Goal: Task Accomplishment & Management: Use online tool/utility

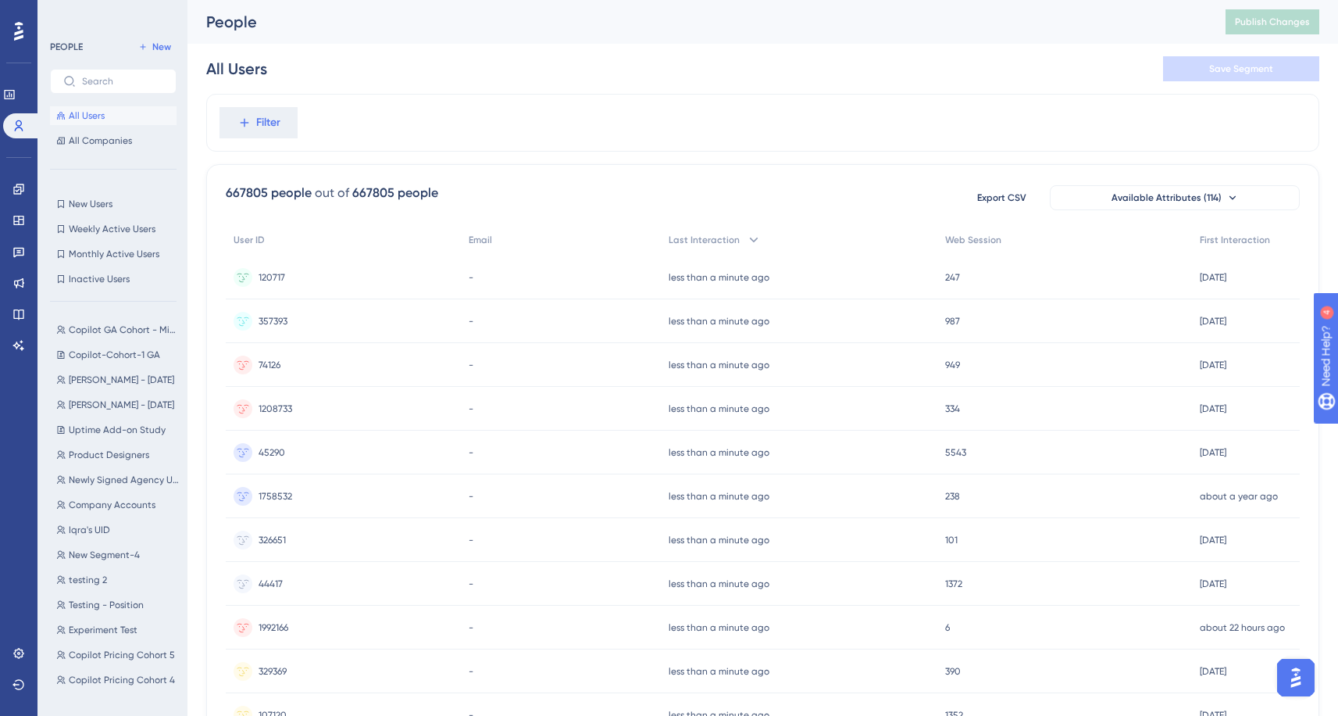
click at [1293, 670] on img "Open AI Assistant Launcher" at bounding box center [1296, 677] width 28 height 28
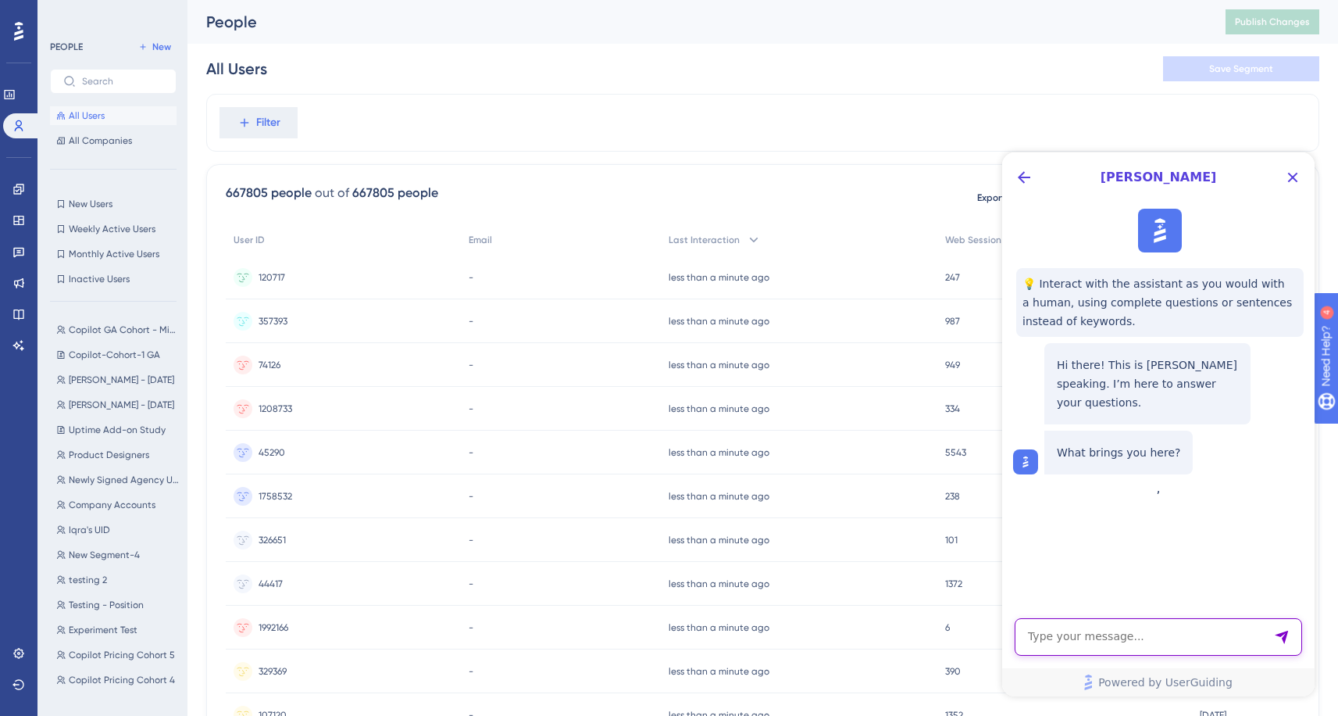
click at [1162, 627] on textarea "AI Assistant Text Input" at bounding box center [1158, 636] width 287 height 37
paste textarea "Hi [UserGuiding Support], Our Cloudways Copilot guide is currently set to be en…"
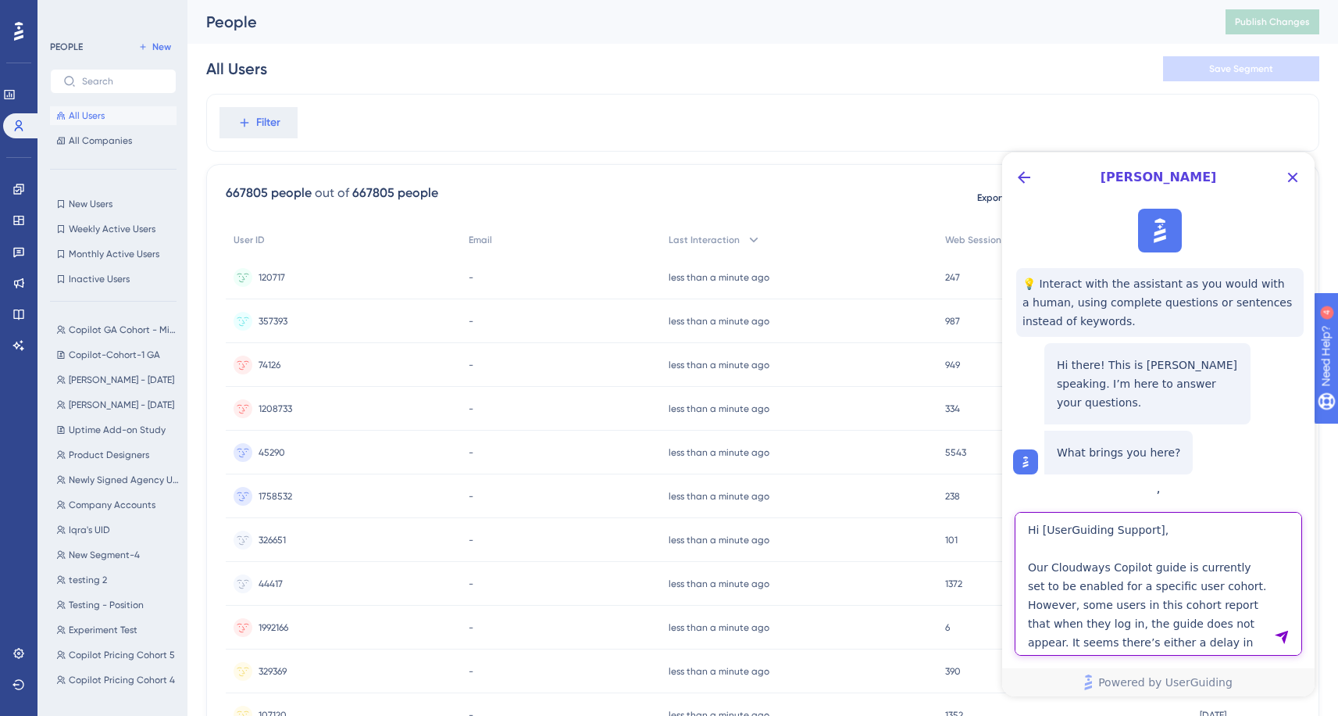
drag, startPoint x: 1054, startPoint y: 528, endPoint x: 1155, endPoint y: 526, distance: 100.8
click at [1155, 526] on textarea "Hi [UserGuiding Support], Our Cloudways Copilot guide is currently set to be en…" at bounding box center [1158, 584] width 287 height 144
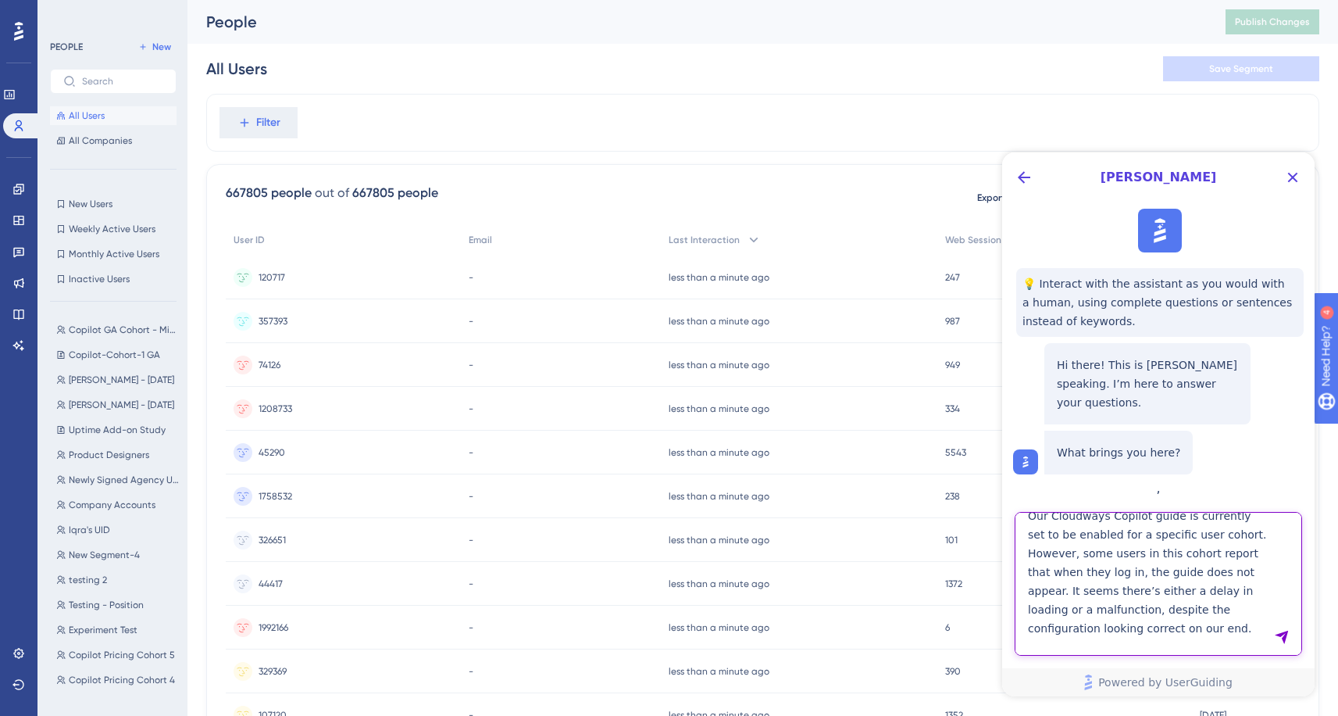
scroll to position [48, 0]
drag, startPoint x: 1158, startPoint y: 558, endPoint x: 1212, endPoint y: 559, distance: 54.7
click at [1212, 559] on textarea "Hi, Our Cloudways Copilot guide is currently set to be enabled for a specific u…" at bounding box center [1158, 584] width 287 height 144
click at [1023, 562] on textarea "Hi, Our Cloudways Copilot guide is currently set to be enabled for a specific u…" at bounding box center [1158, 584] width 287 height 144
drag, startPoint x: 1115, startPoint y: 574, endPoint x: 1027, endPoint y: 580, distance: 88.5
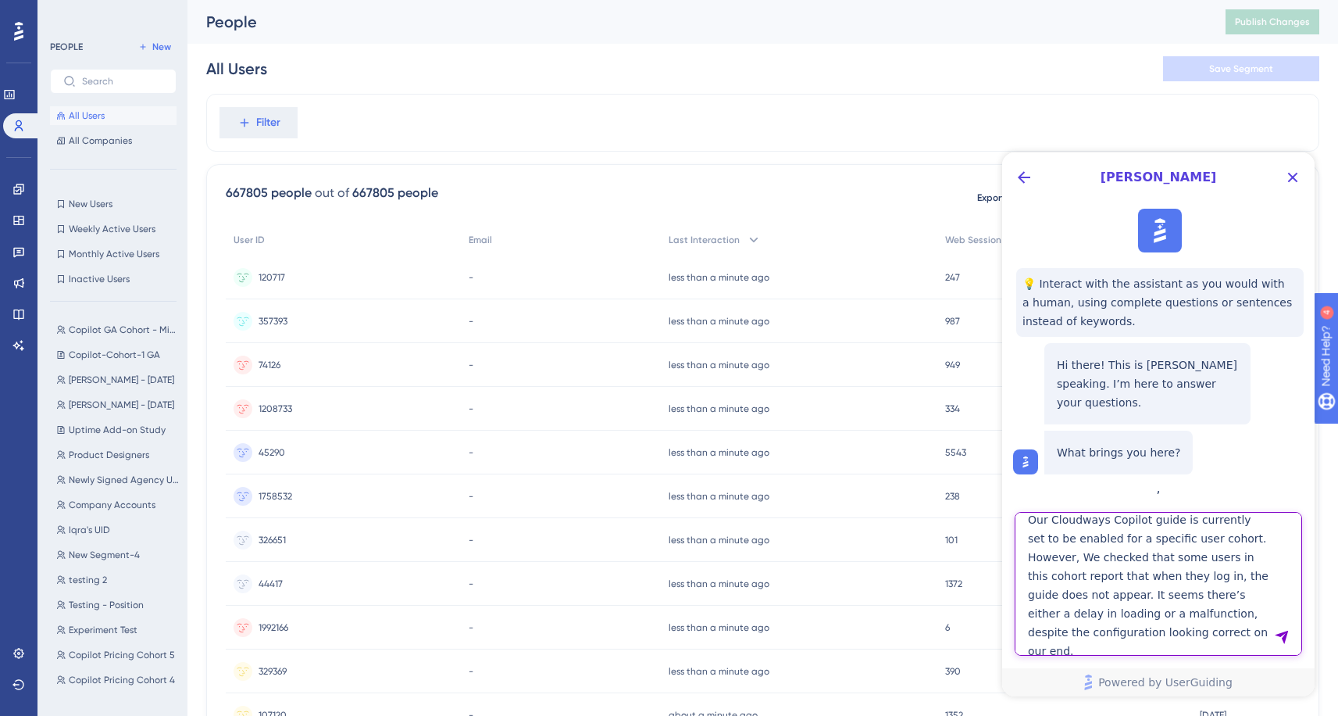
click at [1027, 580] on textarea "Hi, Our Cloudways Copilot guide is currently set to be enabled for a specific u…" at bounding box center [1158, 584] width 287 height 144
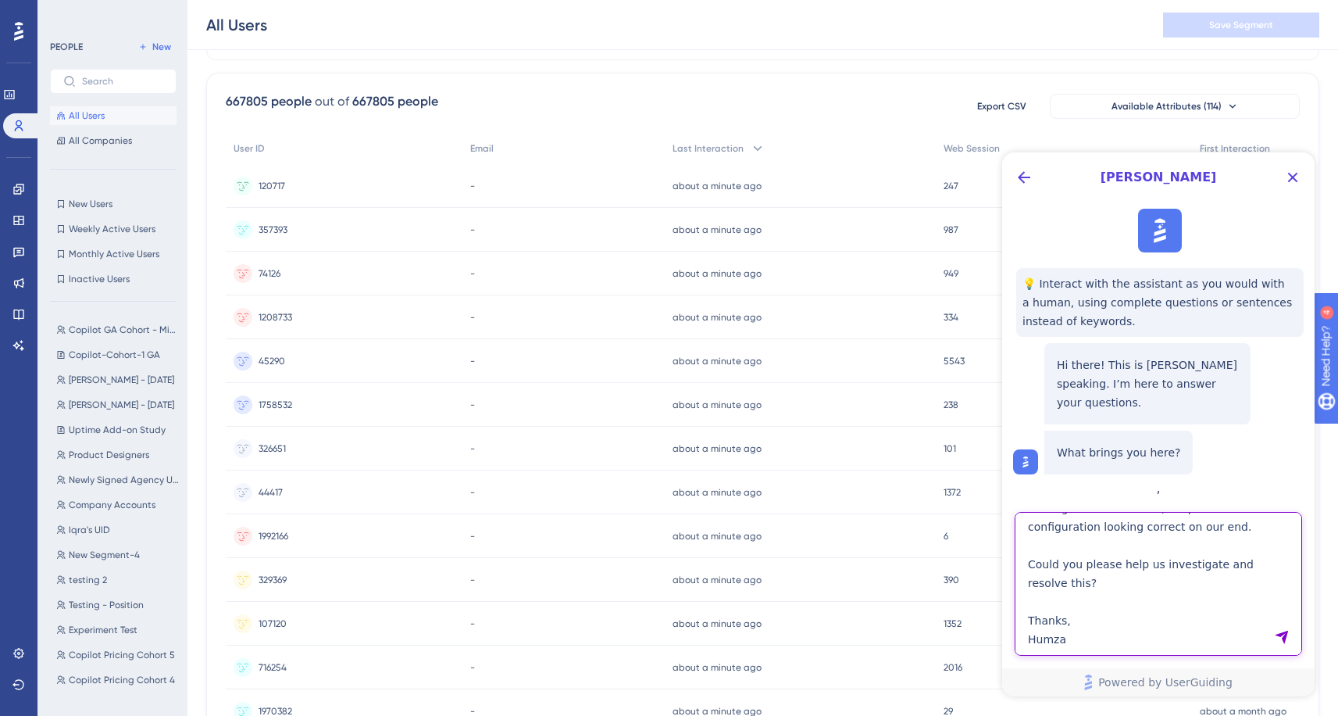
scroll to position [130, 0]
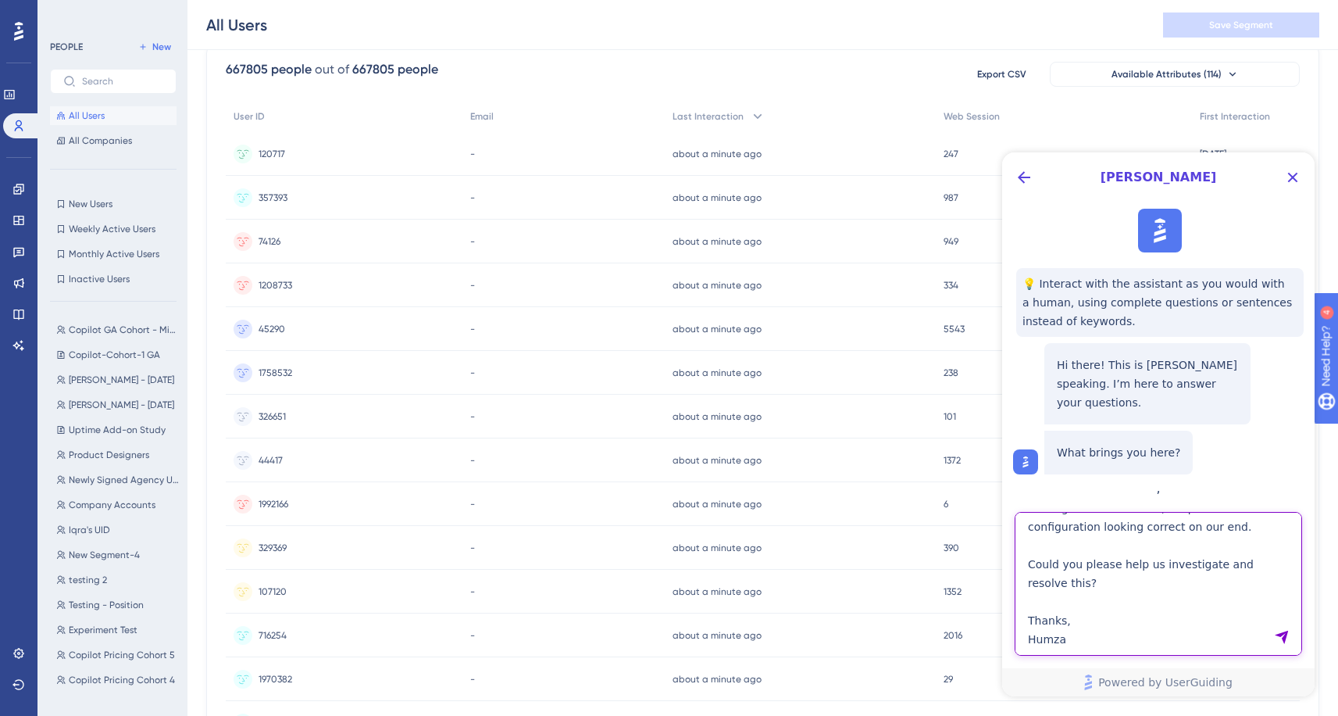
click at [1090, 627] on textarea "Hi, Our Cloudways Copilot guide is currently set to be enabled for a specific u…" at bounding box center [1158, 584] width 287 height 144
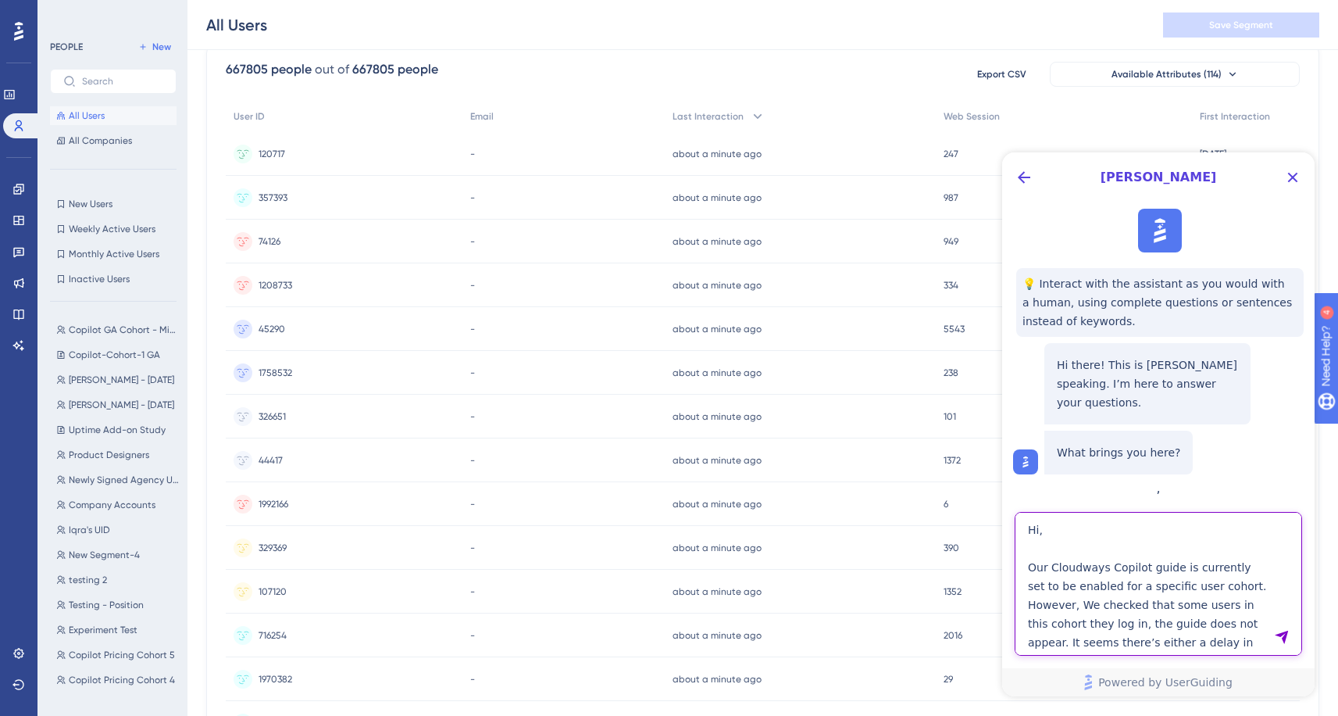
type textarea "Hi, Our Cloudways Copilot guide is currently set to be enabled for a specific u…"
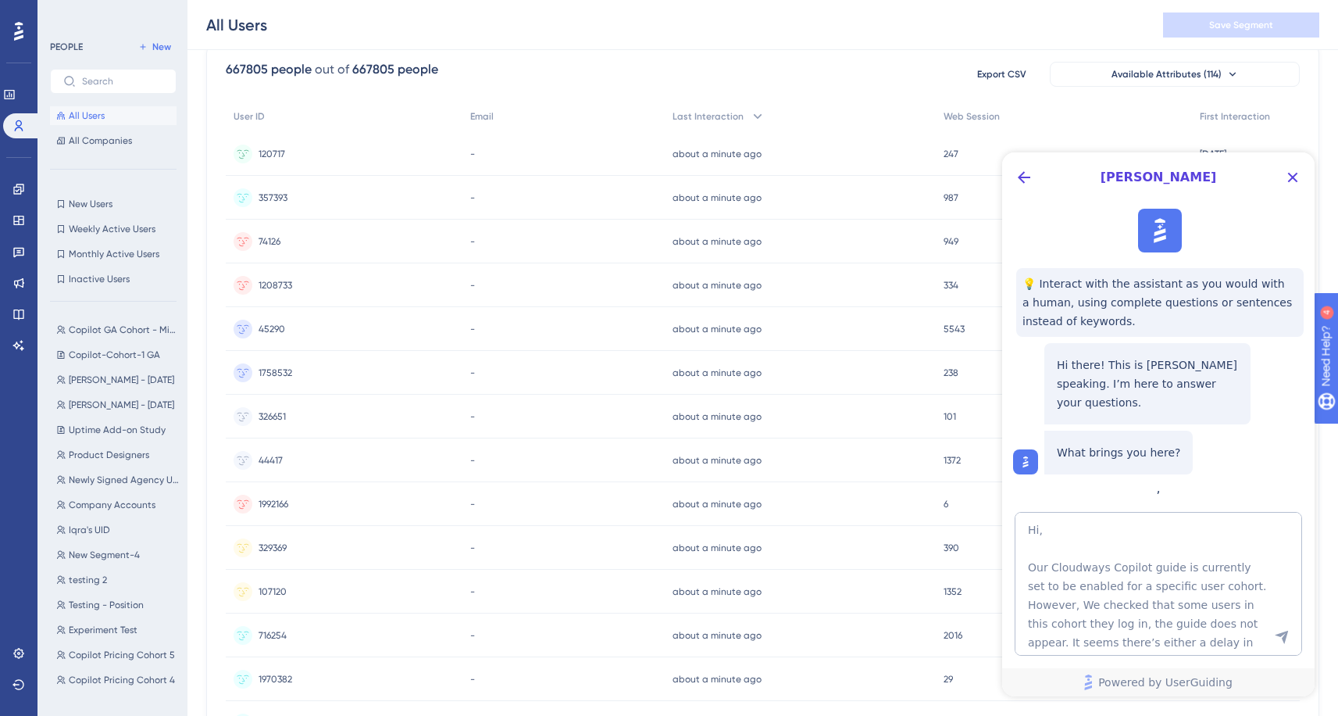
click at [1284, 637] on icon "Send Message" at bounding box center [1281, 636] width 13 height 13
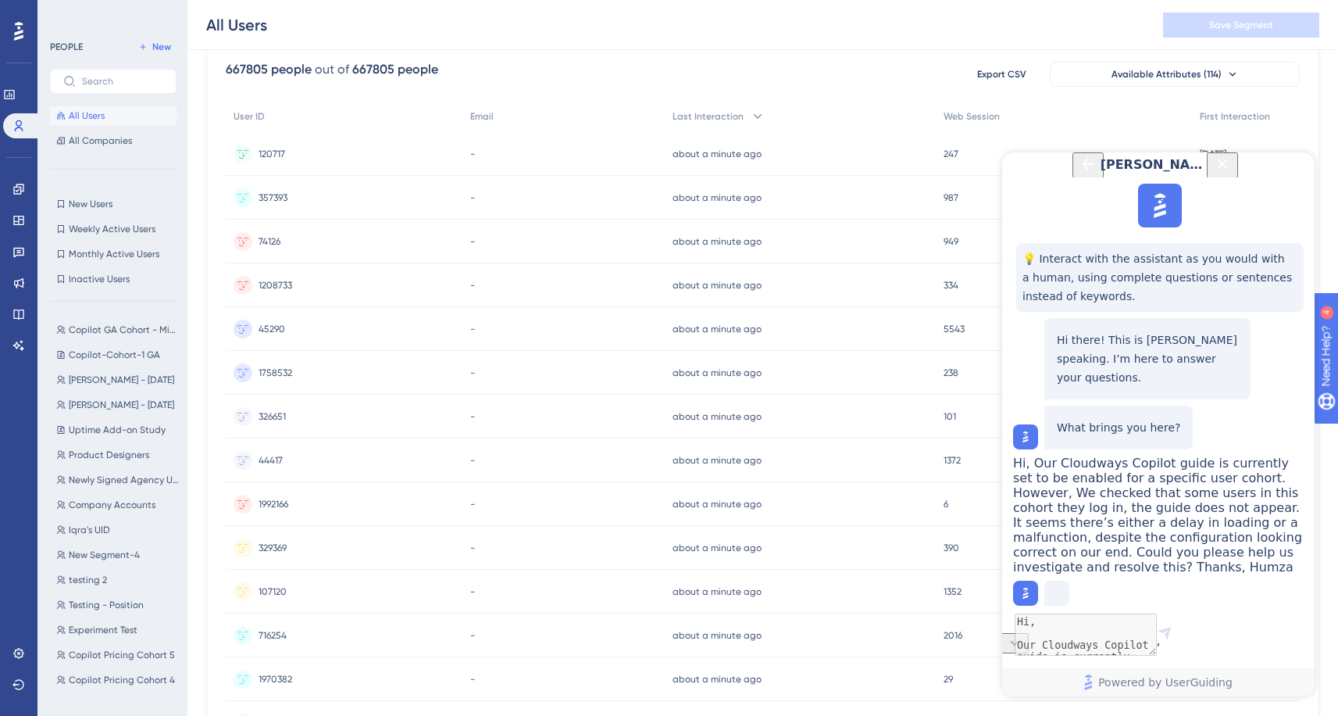
scroll to position [109, 0]
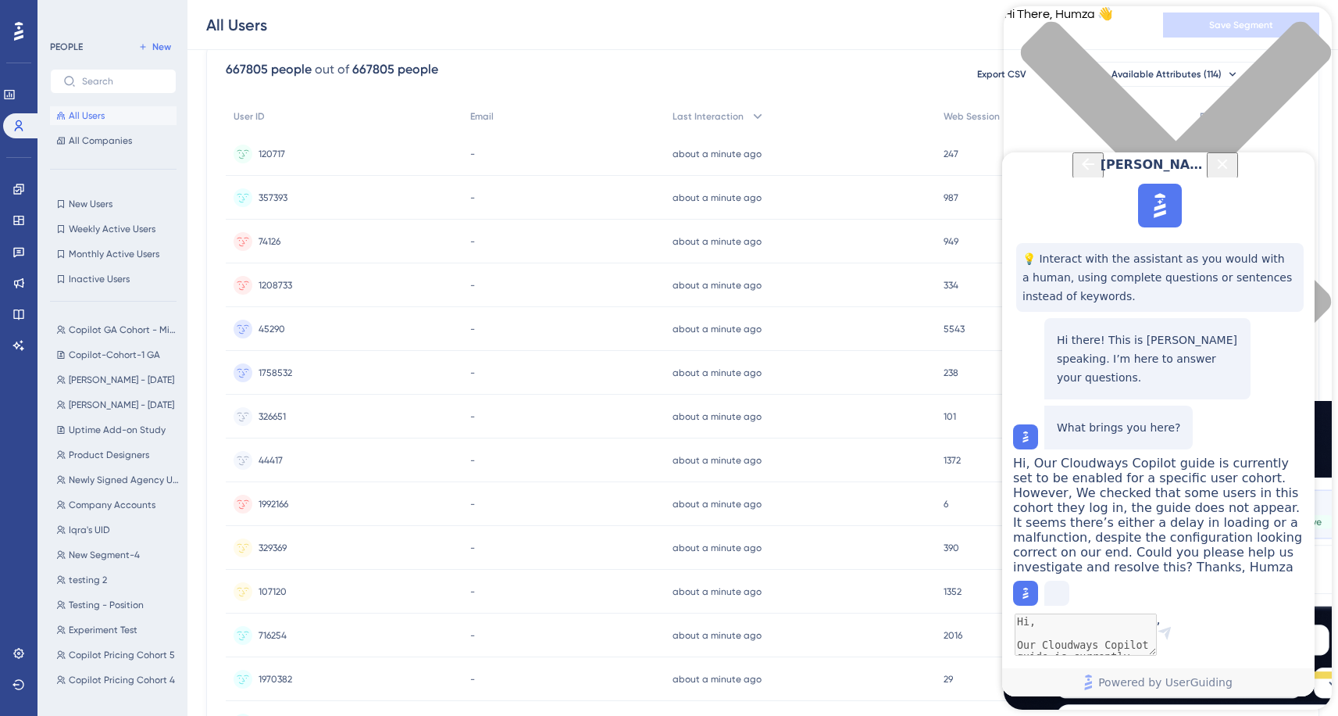
click at [1232, 173] on icon "Close Button" at bounding box center [1222, 164] width 19 height 19
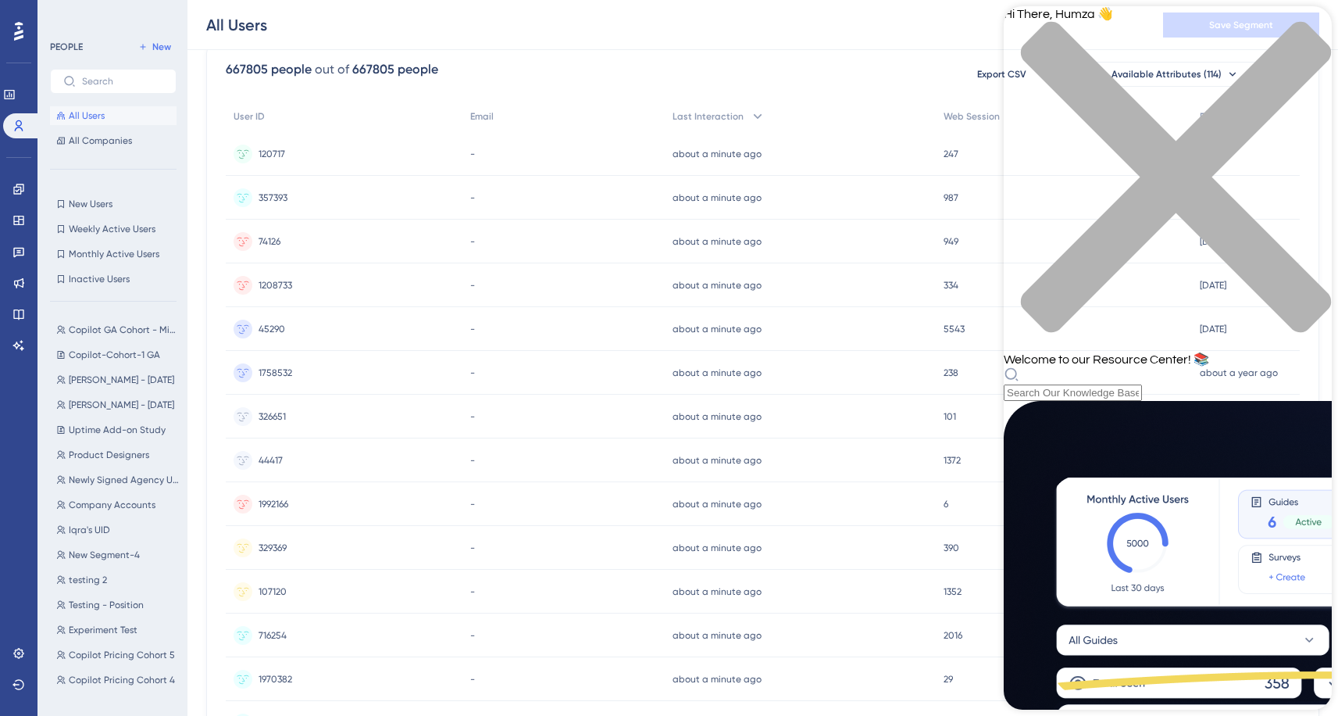
scroll to position [373, 0]
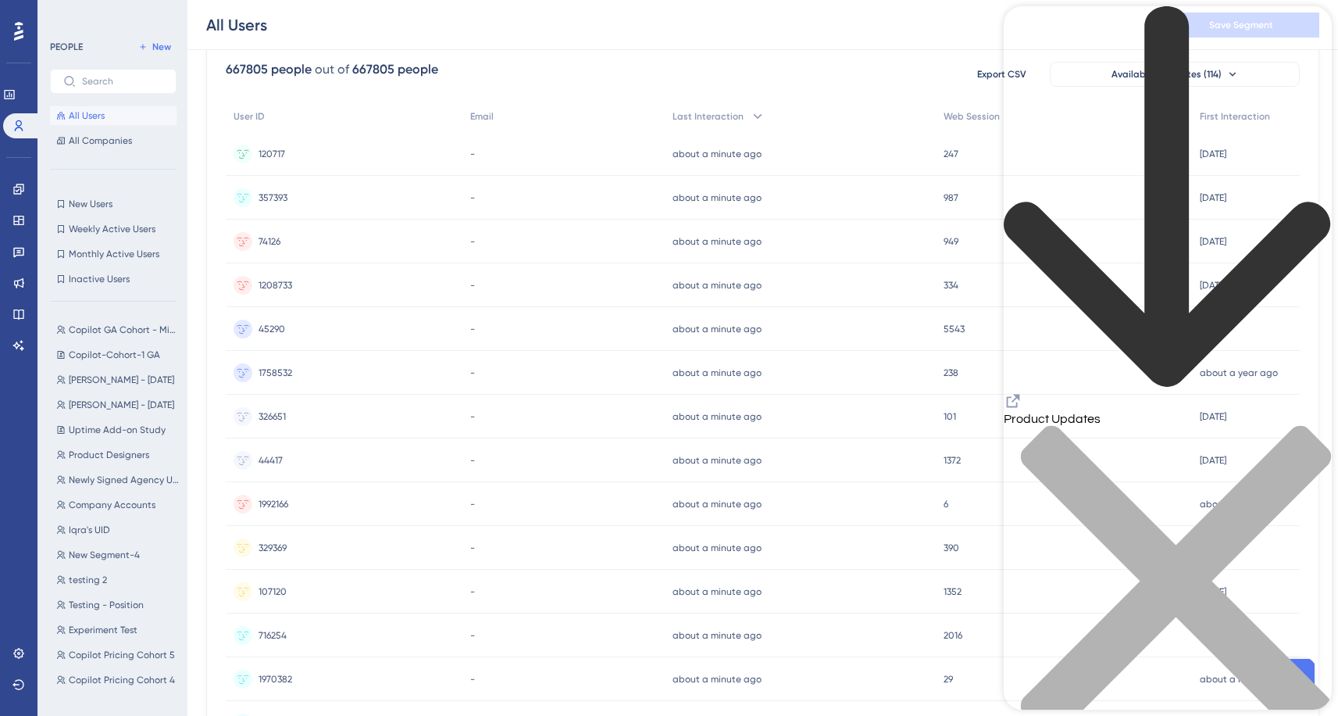
scroll to position [0, 0]
click at [1324, 35] on div "Knowledge Base" at bounding box center [1168, 380] width 328 height 749
click at [1309, 425] on icon "close resource center" at bounding box center [1168, 589] width 328 height 328
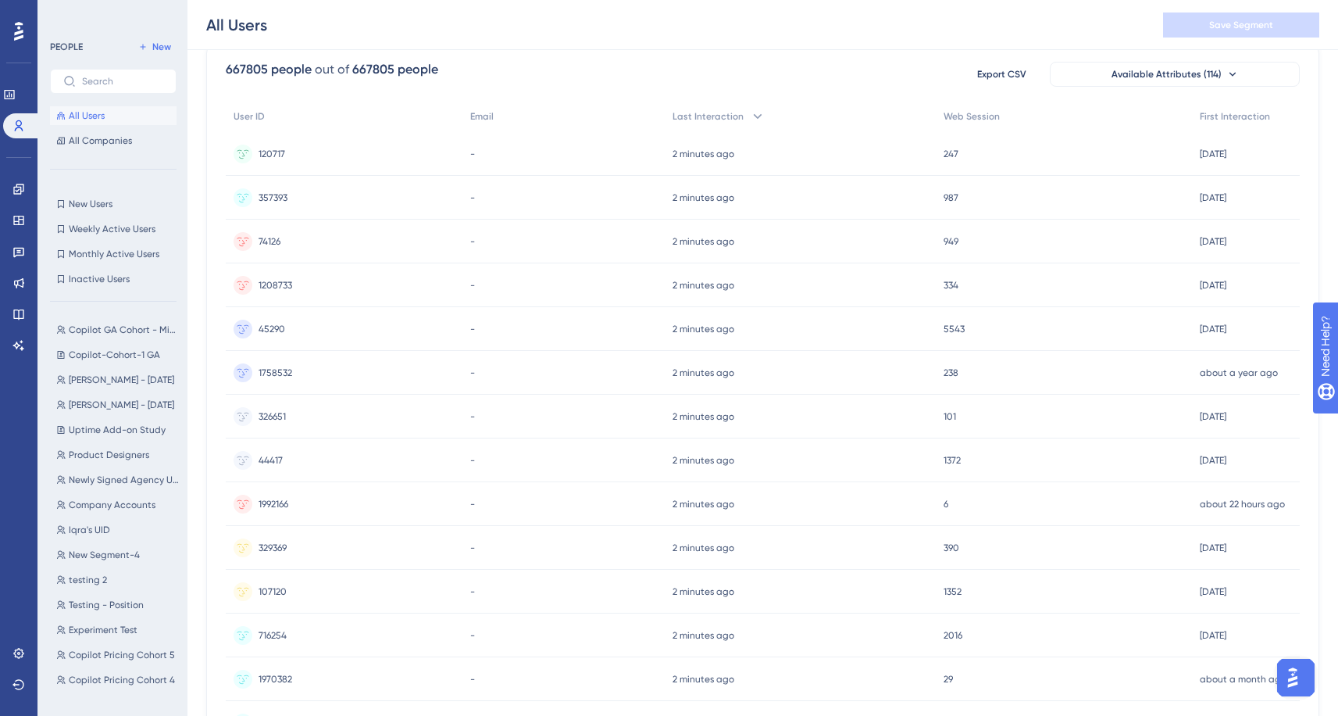
click at [1297, 683] on img "Open AI Assistant Launcher" at bounding box center [1293, 677] width 28 height 28
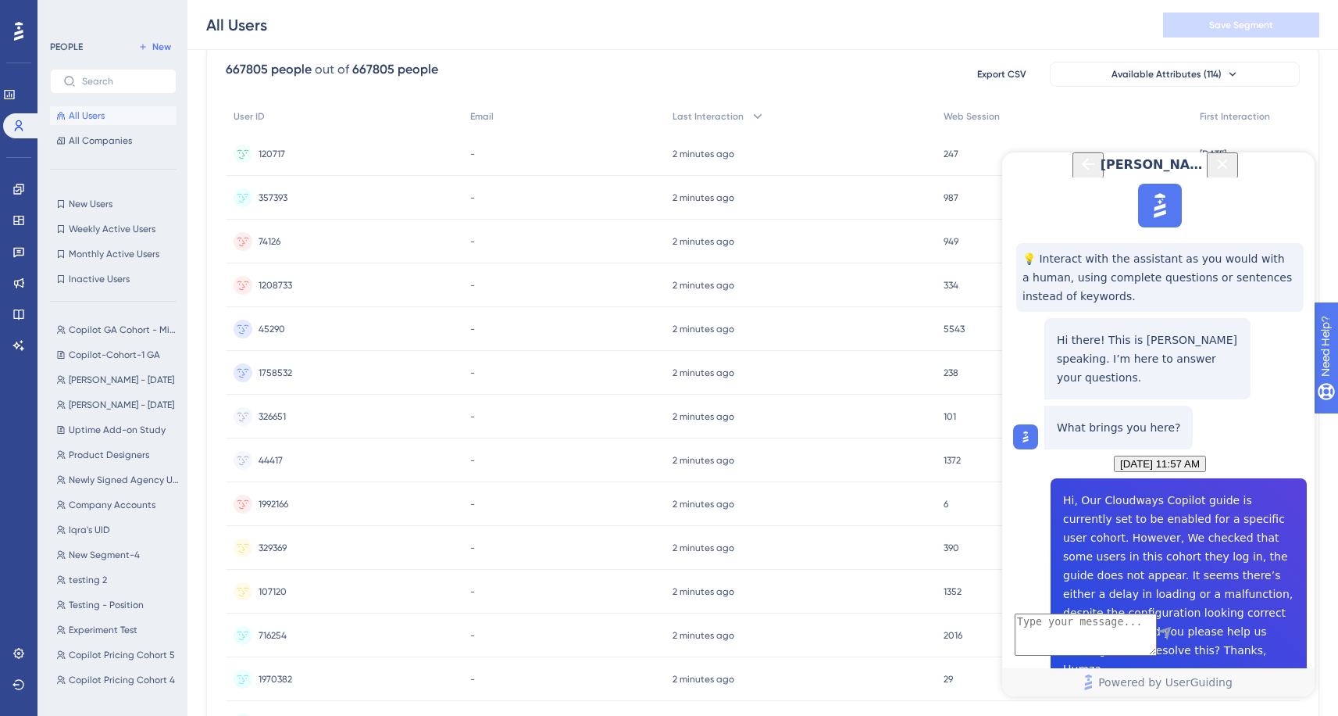
scroll to position [475, 0]
click at [1109, 627] on textarea "AI Assistant Text Input" at bounding box center [1086, 634] width 142 height 42
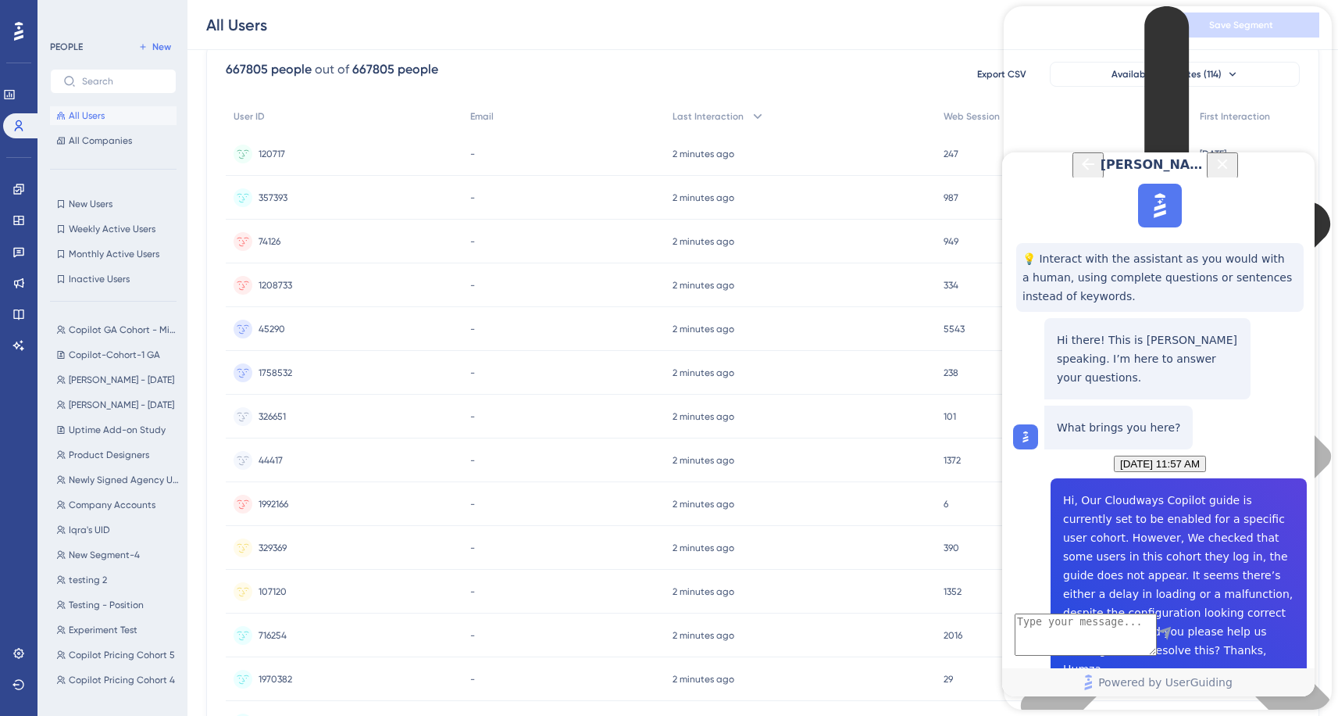
click at [1238, 166] on button "Close Button" at bounding box center [1222, 165] width 31 height 26
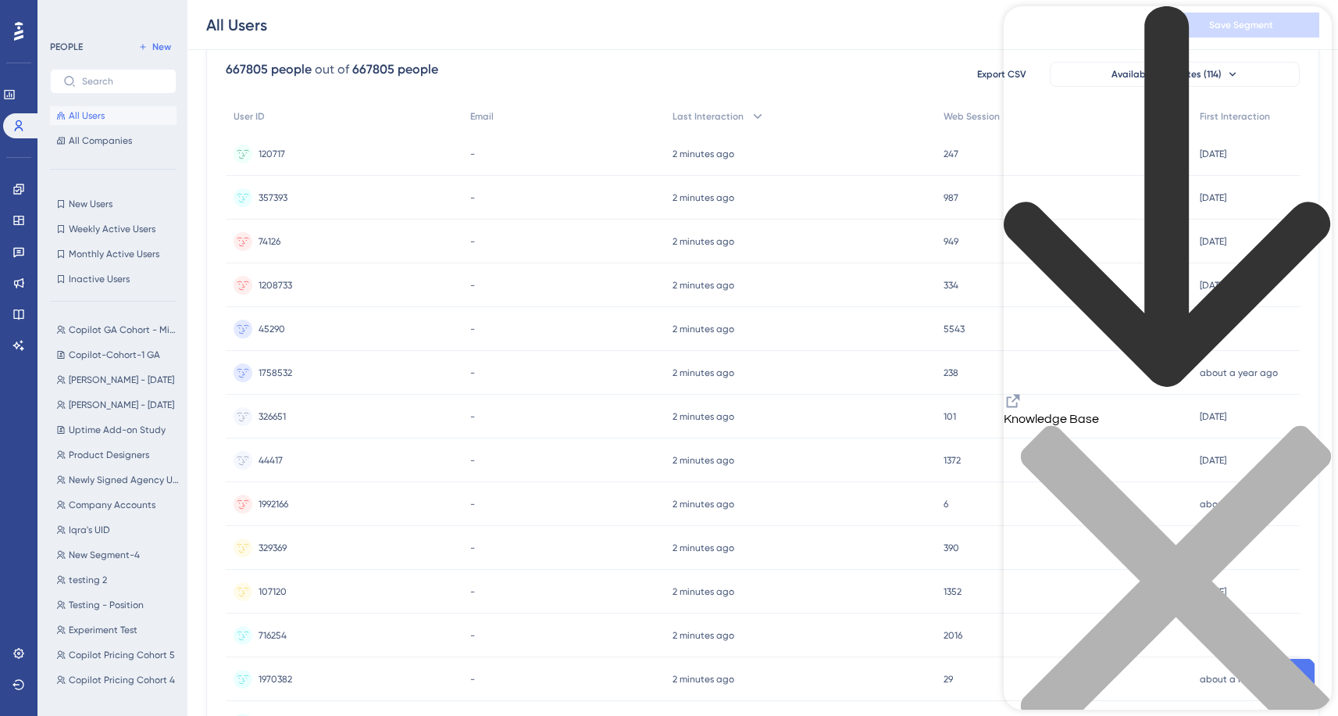
scroll to position [0, 0]
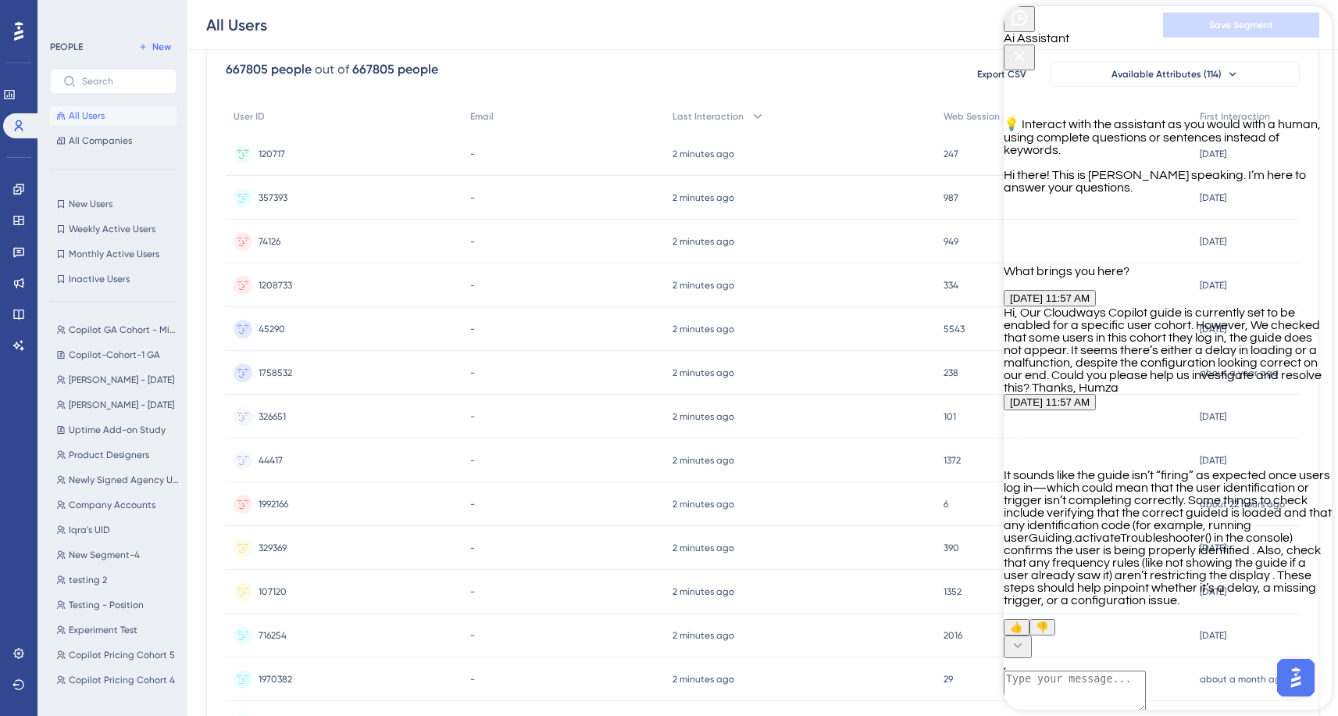
scroll to position [337, 0]
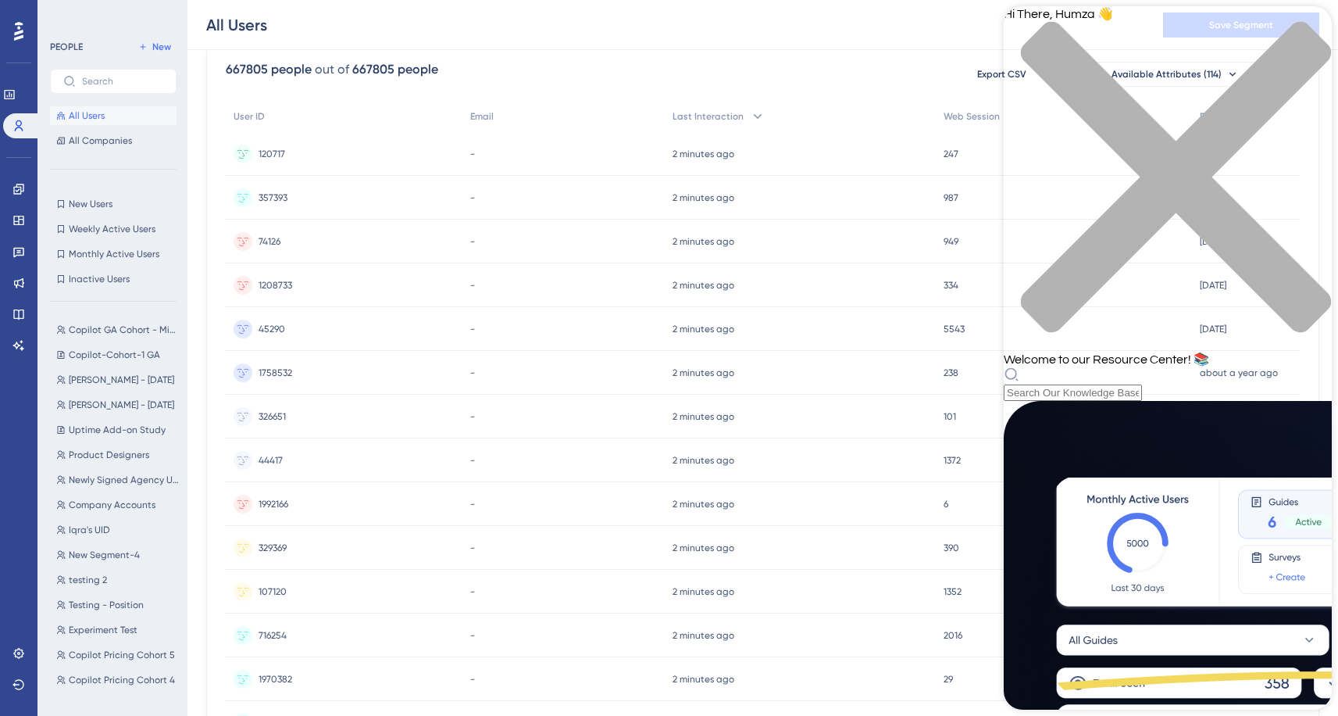
scroll to position [0, 0]
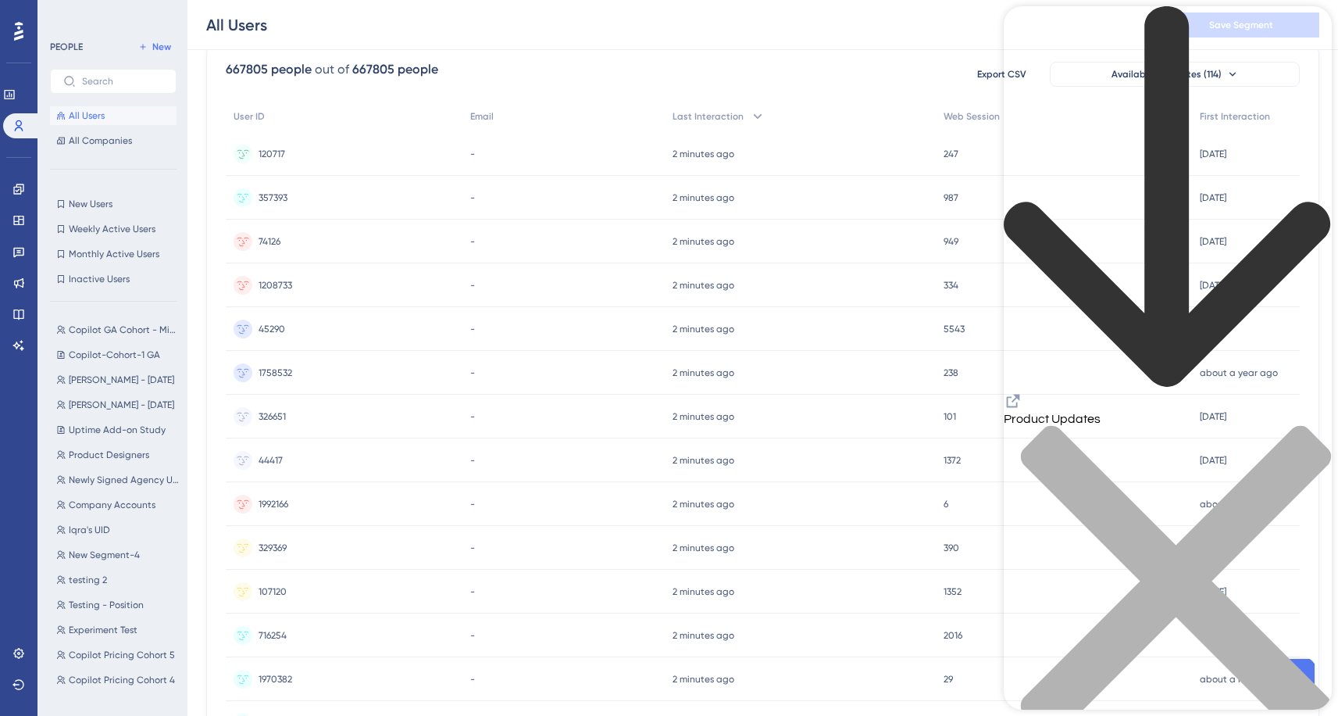
click at [1020, 395] on icon "Resource Center Header" at bounding box center [1013, 401] width 13 height 13
click at [1033, 29] on icon "back to header" at bounding box center [1168, 197] width 328 height 383
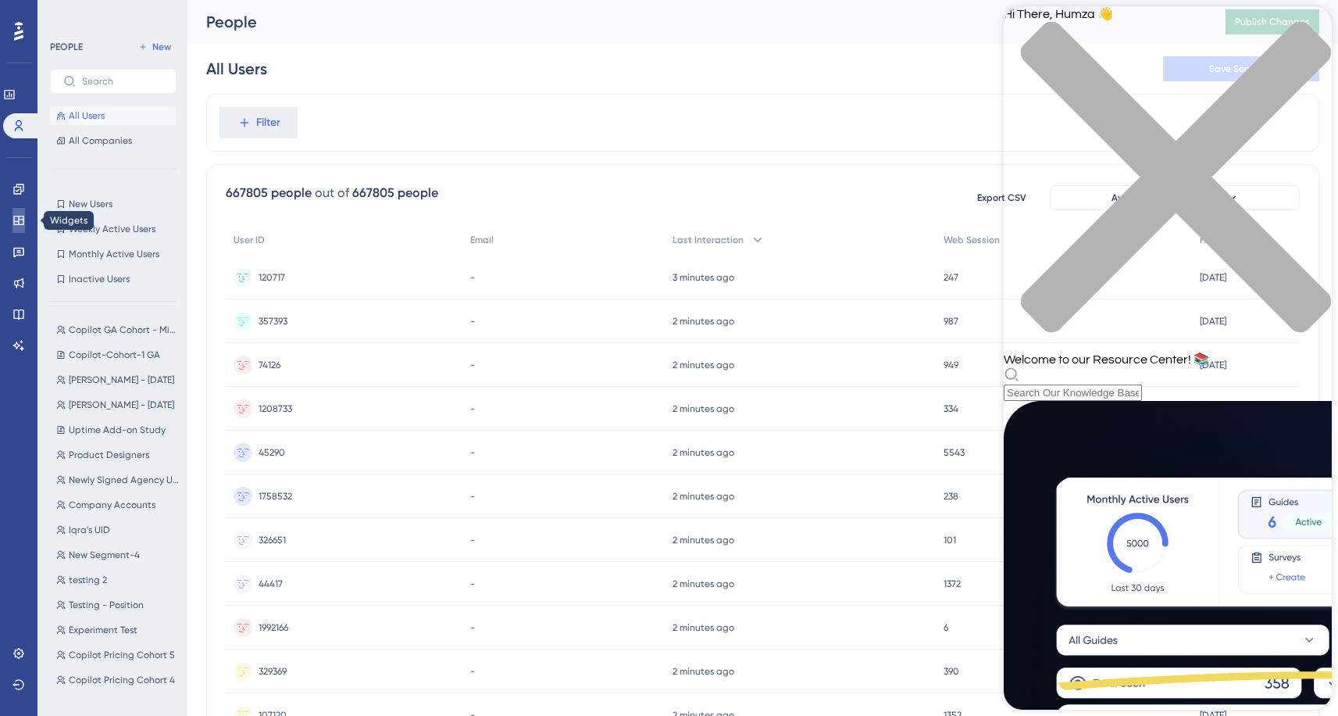
click at [12, 220] on icon at bounding box center [18, 220] width 12 height 12
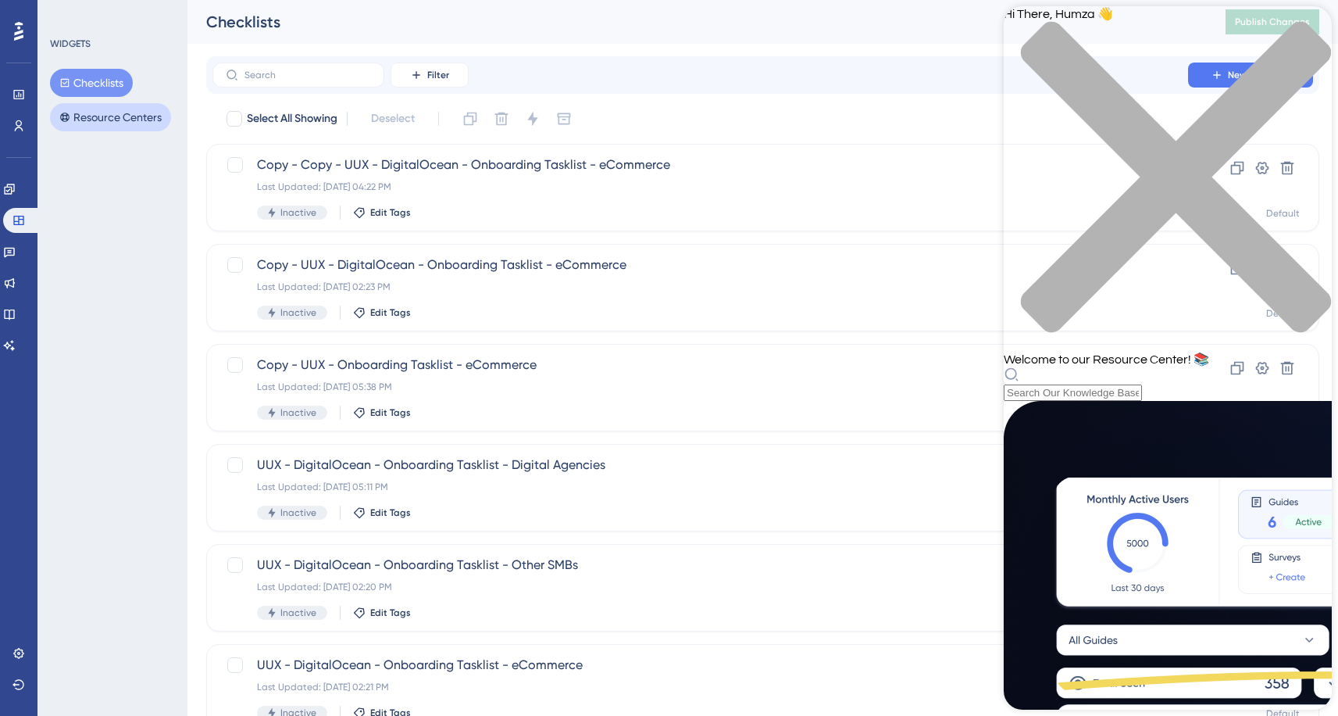
click at [155, 123] on button "Resource Centers" at bounding box center [110, 117] width 121 height 28
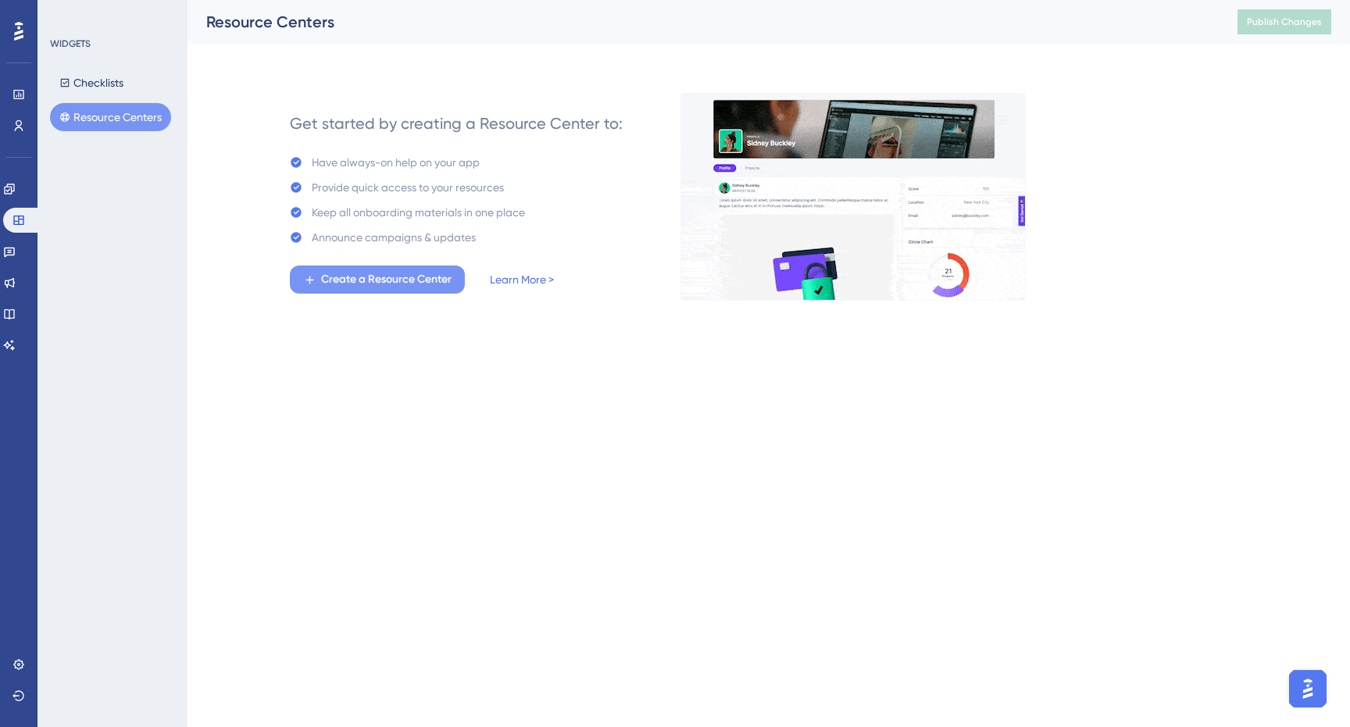
click at [398, 279] on span "Create a Resource Center" at bounding box center [386, 279] width 130 height 19
